Goal: Task Accomplishment & Management: Manage account settings

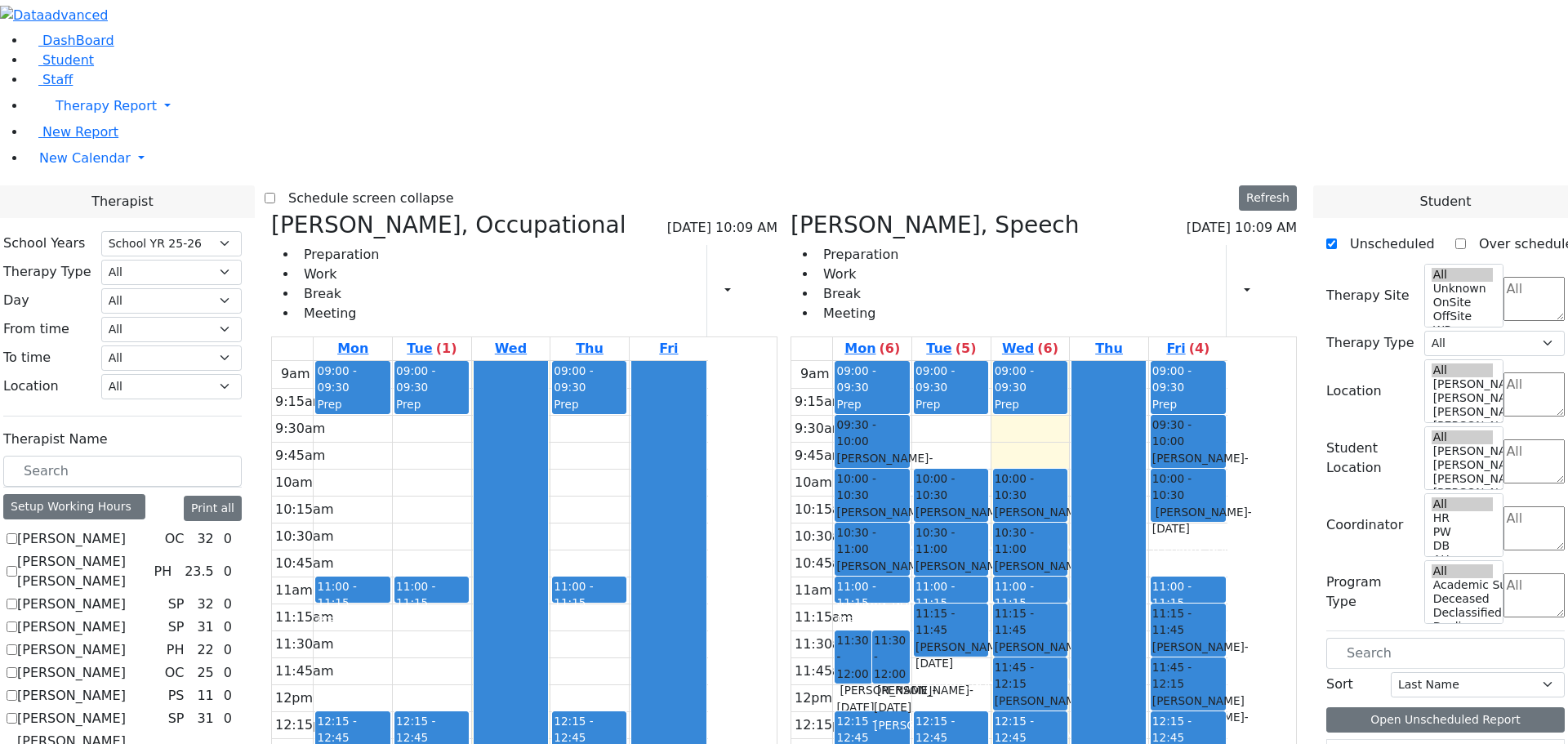
select select "212"
checkbox input "true"
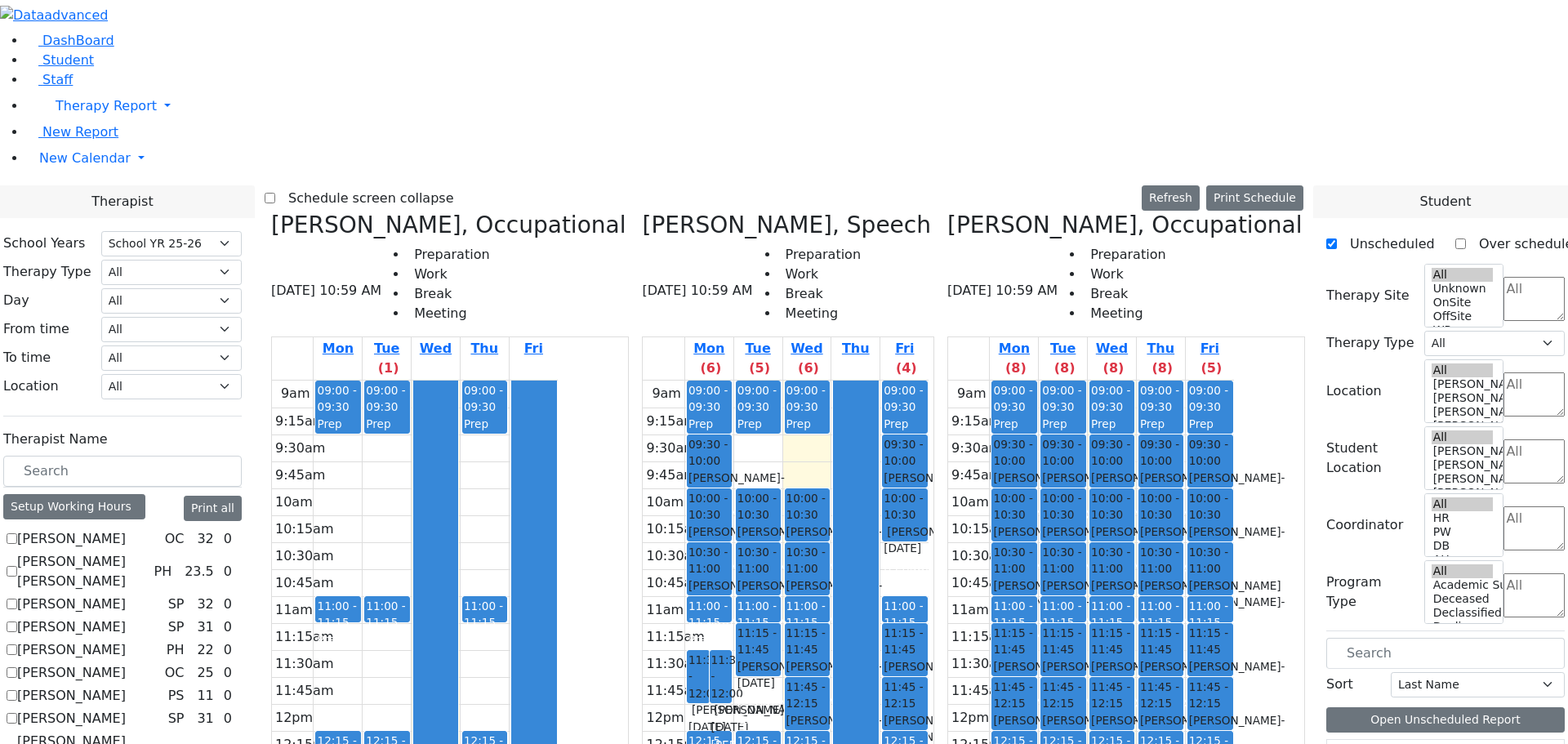
drag, startPoint x: 1250, startPoint y: 51, endPoint x: 1243, endPoint y: 46, distance: 8.6
click at [1243, 212] on div "[PERSON_NAME], Occupational [DATE] 10:59 AM Preparation Work Break Meeting" at bounding box center [1125, 275] width 357 height 126
click at [1245, 212] on div "[PERSON_NAME], Occupational [DATE] 10:59 AM Preparation Work Break Meeting" at bounding box center [1125, 275] width 357 height 126
drag, startPoint x: 1242, startPoint y: 50, endPoint x: 1187, endPoint y: 55, distance: 55.2
click at [1187, 212] on div "[PERSON_NAME], Occupational [DATE] 10:59 AM Preparation Work Break Meeting" at bounding box center [1125, 275] width 357 height 126
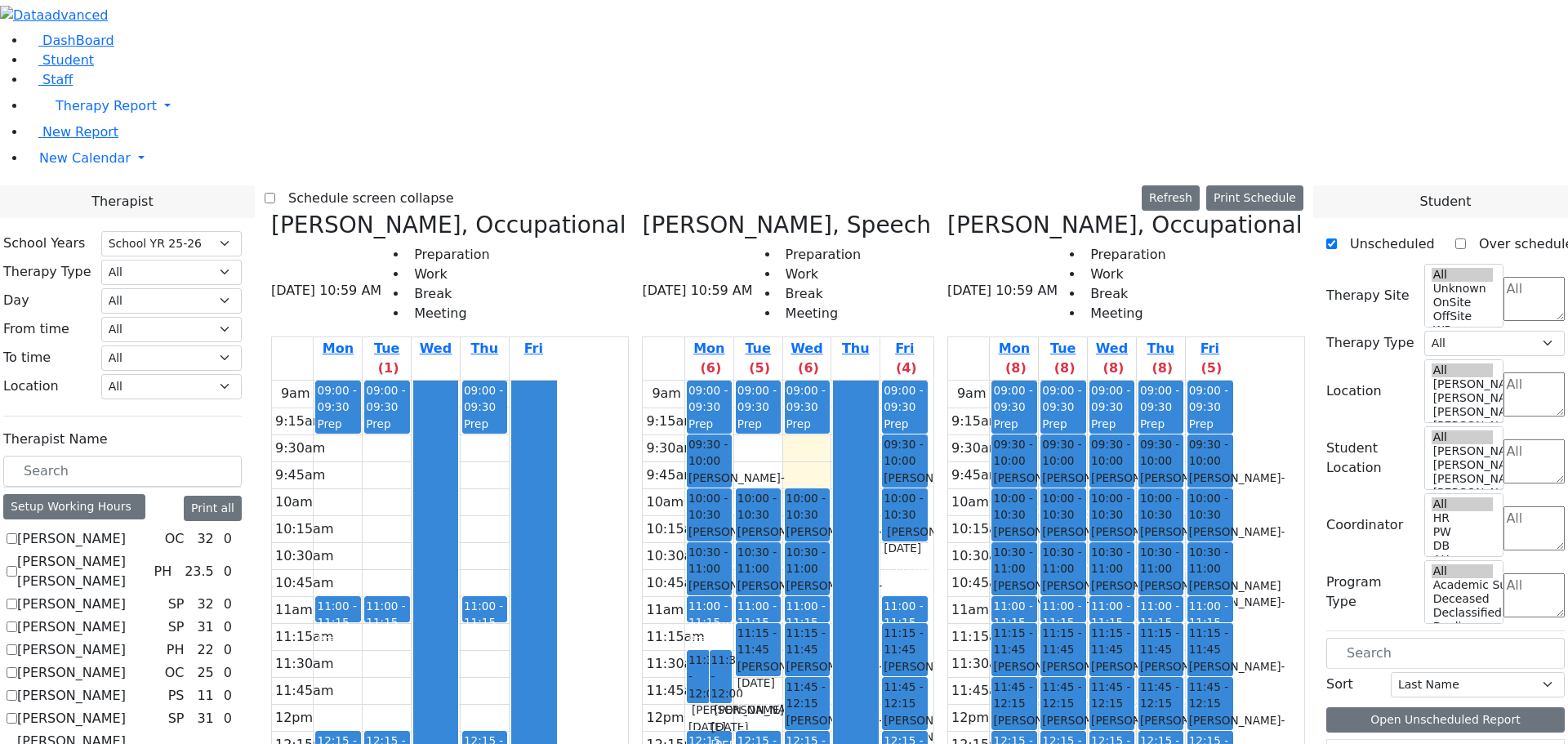
click at [1113, 212] on h3 "[PERSON_NAME], Occupational" at bounding box center [1124, 225] width 354 height 27
drag, startPoint x: 1053, startPoint y: 50, endPoint x: 1240, endPoint y: 48, distance: 187.0
click at [1240, 212] on h3 "[PERSON_NAME], Occupational" at bounding box center [1124, 225] width 354 height 27
click at [1134, 212] on h3 "[PERSON_NAME], Occupational" at bounding box center [1124, 225] width 354 height 27
click at [1146, 212] on h3 "[PERSON_NAME], Occupational" at bounding box center [1124, 225] width 354 height 27
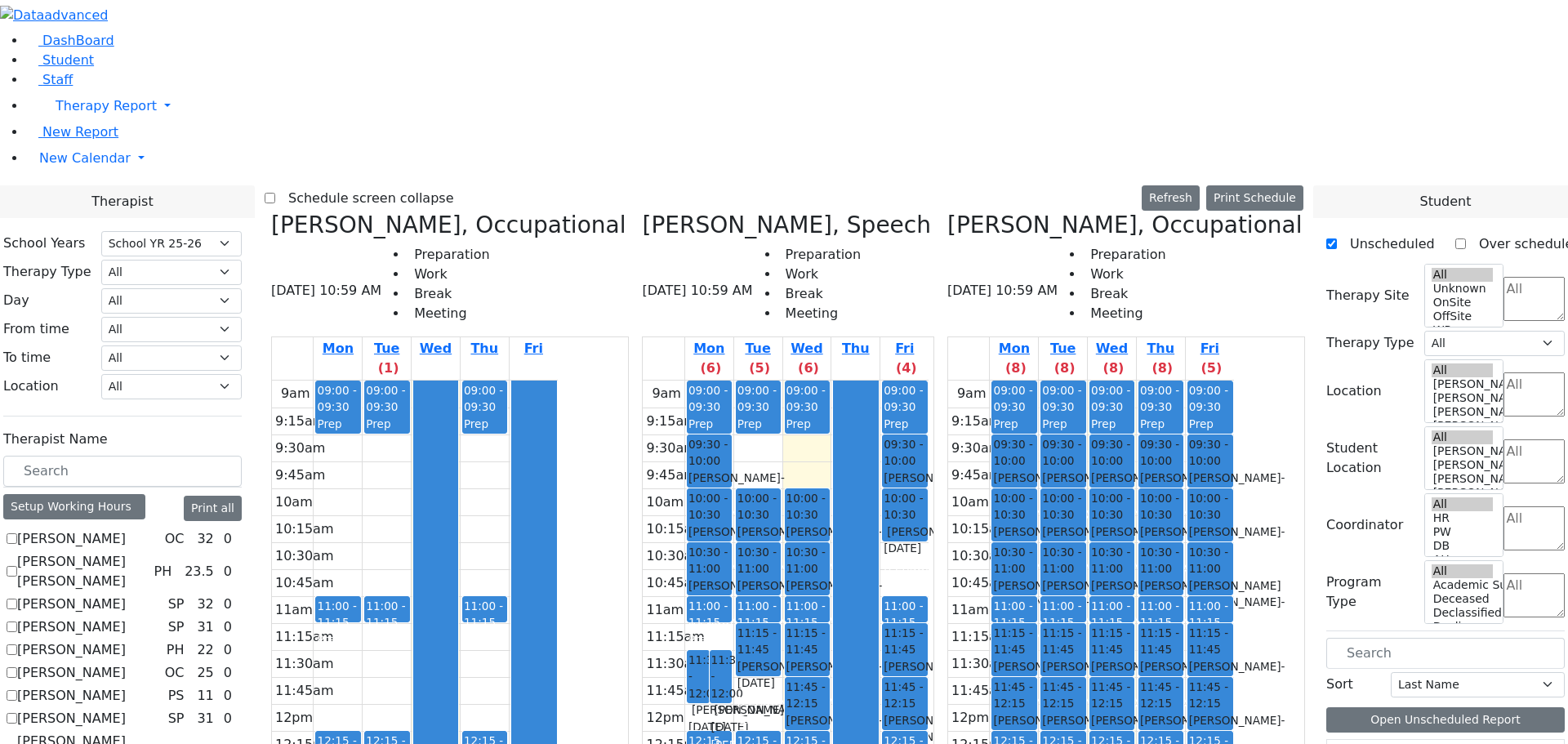
drag, startPoint x: 1240, startPoint y: 56, endPoint x: 1053, endPoint y: 52, distance: 187.0
click at [1053, 212] on h3 "[PERSON_NAME], Occupational" at bounding box center [1124, 225] width 354 height 27
click at [961, 186] on div "Schedule screen collapse Refresh Setup Working Hours Print Schedule" at bounding box center [784, 199] width 1039 height 27
drag, startPoint x: 1241, startPoint y: 54, endPoint x: 1169, endPoint y: 54, distance: 72.0
click at [1169, 212] on h3 "[PERSON_NAME], Occupational" at bounding box center [1124, 225] width 354 height 27
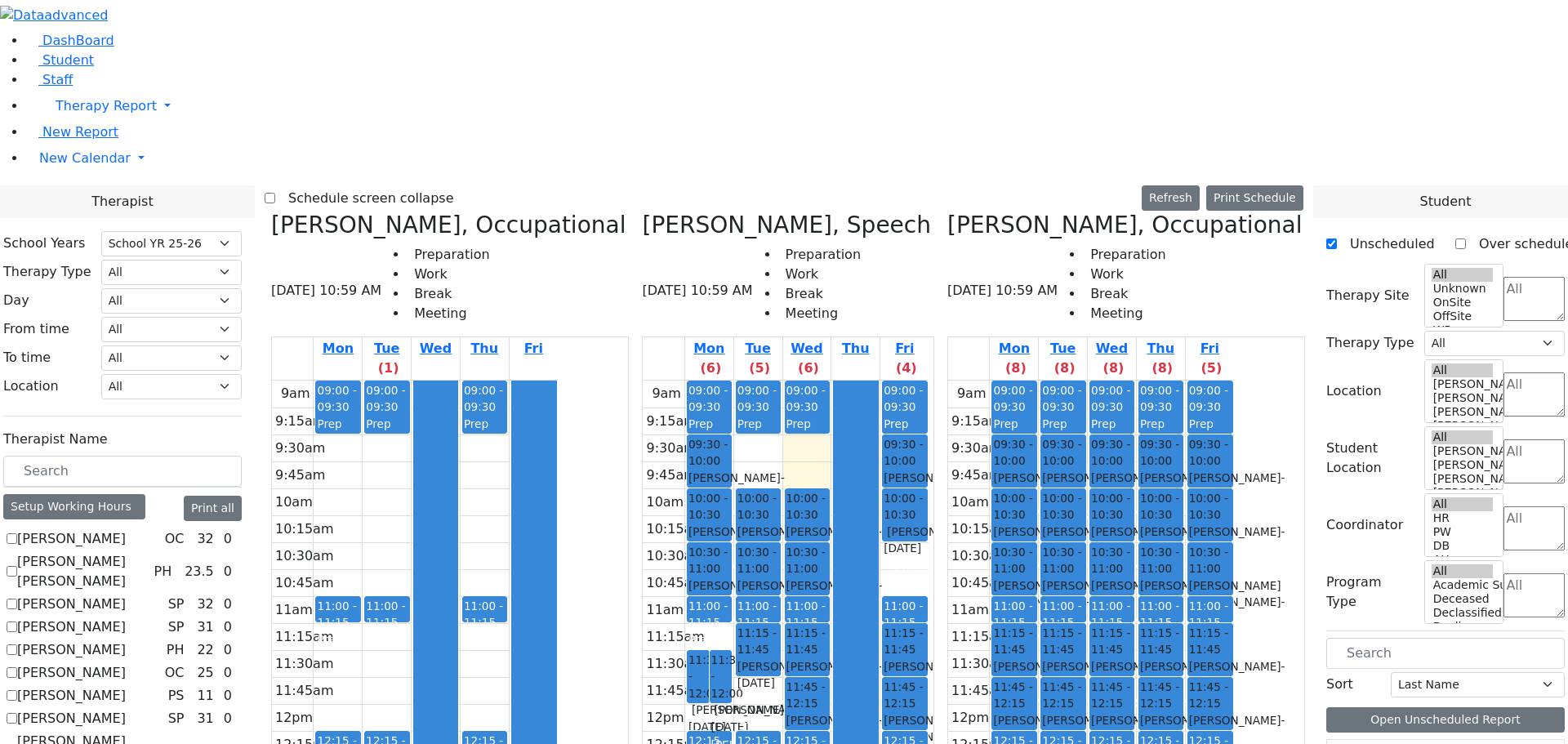
click at [1115, 186] on div "Schedule screen collapse Refresh Setup Working Hours Print Schedule" at bounding box center [784, 199] width 1039 height 27
click at [1041, 186] on div "Schedule screen collapse Refresh Setup Working Hours Print Schedule" at bounding box center [784, 199] width 1039 height 27
click at [642, 212] on icon at bounding box center [642, 225] width 0 height 27
checkbox input "false"
select select "1"
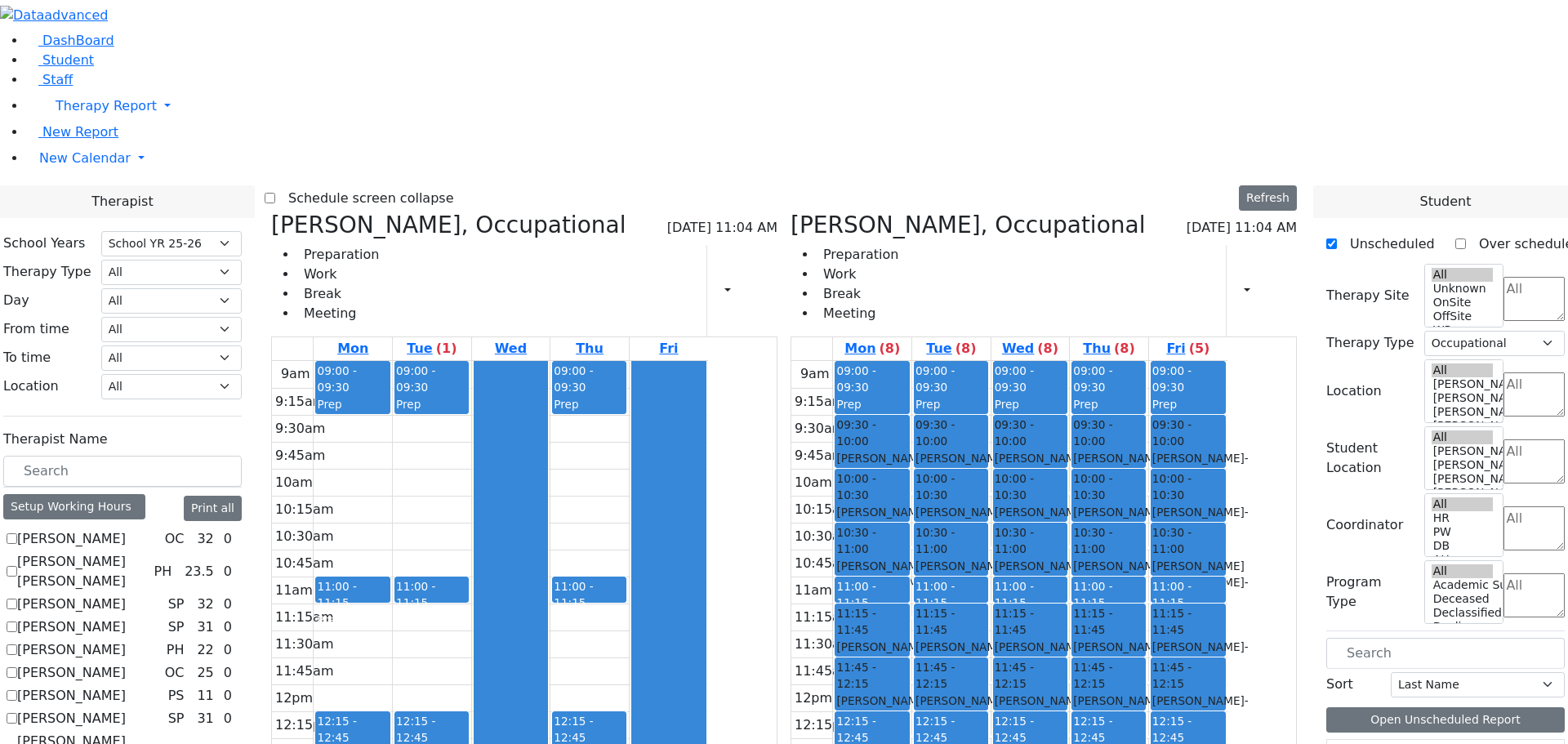
click at [790, 212] on icon at bounding box center [790, 225] width 0 height 27
checkbox input "false"
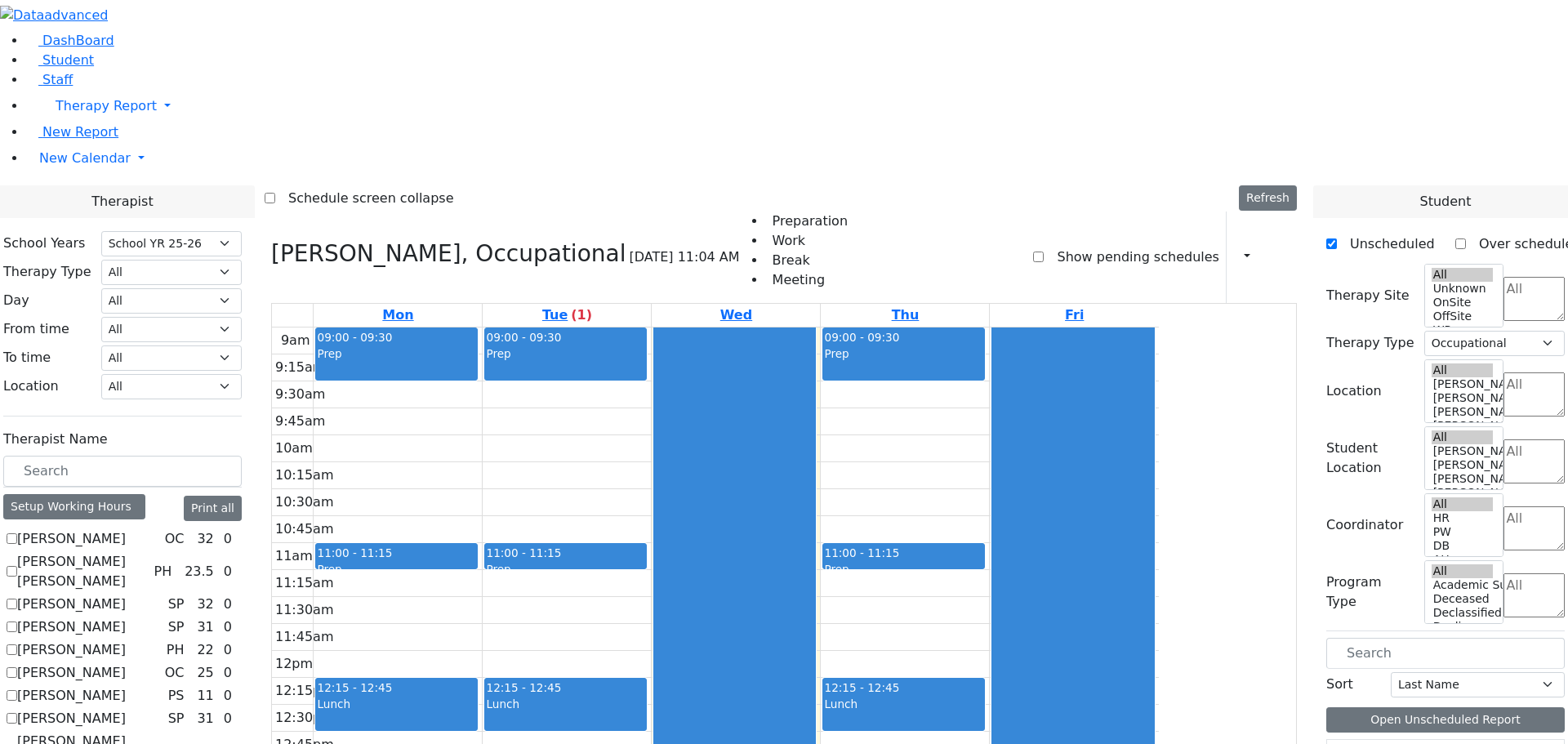
scroll to position [406, 0]
